Goal: Task Accomplishment & Management: Manage account settings

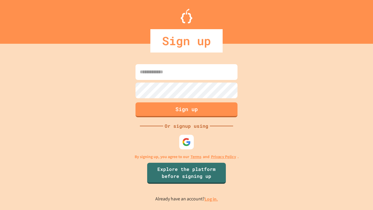
click at [211, 199] on link "Log in." at bounding box center [211, 199] width 13 height 6
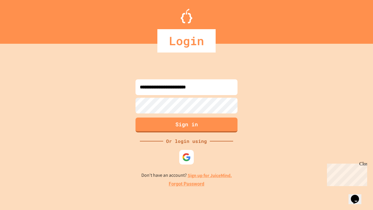
type input "**********"
